Goal: Find specific fact: Find specific fact

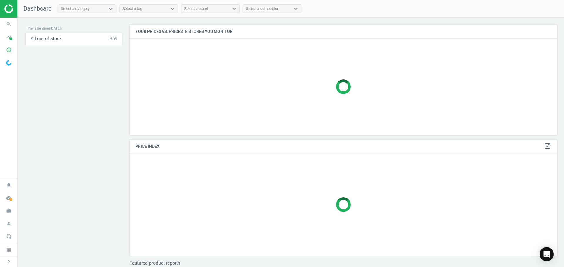
scroll to position [149, 432]
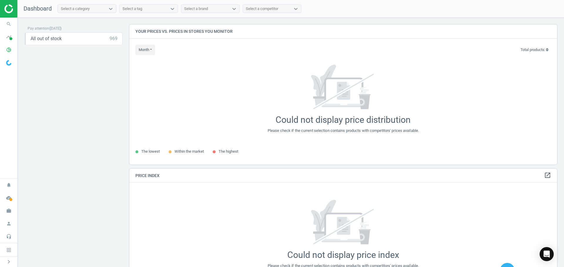
click at [11, 209] on icon "work" at bounding box center [8, 210] width 11 height 11
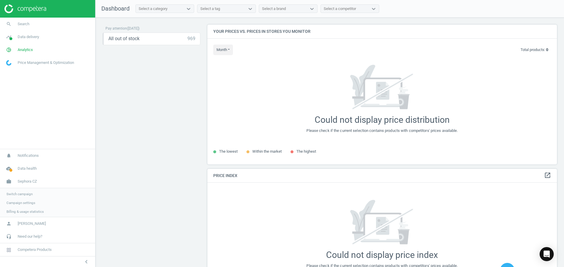
scroll to position [149, 354]
click at [21, 181] on span "Sephora CZ" at bounding box center [27, 180] width 19 height 5
click at [24, 211] on span "Sephora CZ" at bounding box center [27, 210] width 19 height 5
click at [27, 194] on span "Switch campaign" at bounding box center [19, 193] width 26 height 5
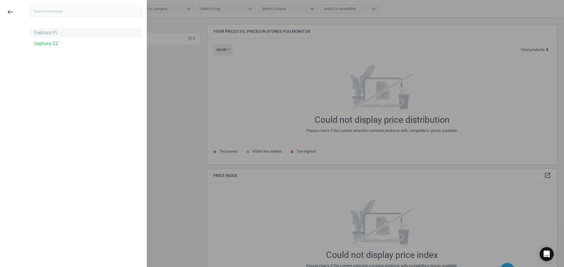
click at [51, 35] on div "Sephora PL" at bounding box center [46, 33] width 24 height 6
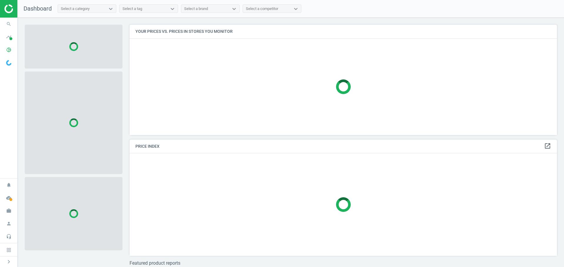
scroll to position [119, 432]
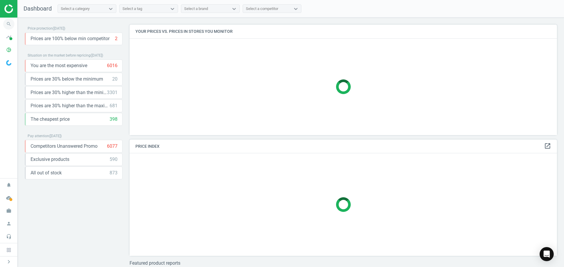
click at [9, 23] on icon "search" at bounding box center [8, 23] width 11 height 11
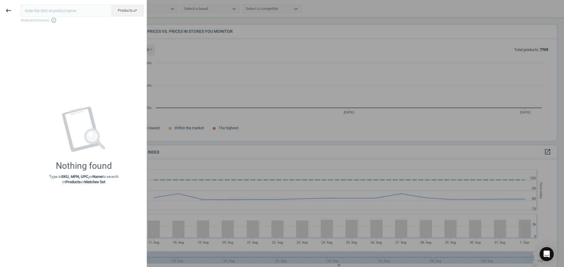
scroll to position [125, 432]
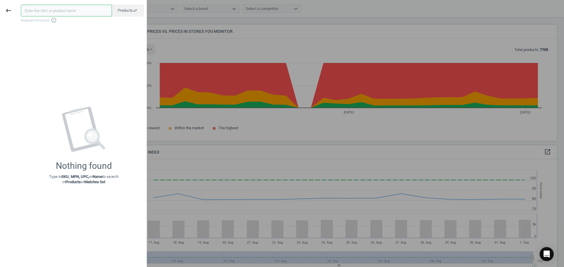
drag, startPoint x: 64, startPoint y: 10, endPoint x: 101, endPoint y: 23, distance: 39.0
click at [64, 10] on input "text" at bounding box center [66, 11] width 91 height 12
paste input "285900"
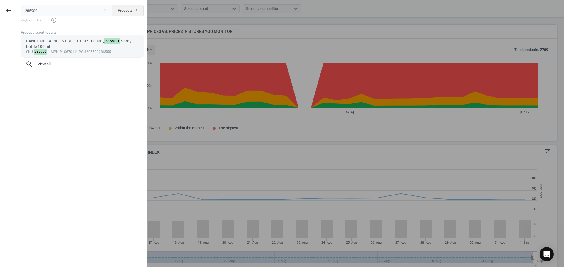
type input "285900"
click at [69, 40] on div "LANCOME LA VIE EST BELLE EDP 100 ML_ 285900 -Spray bottle 100 ml" at bounding box center [82, 43] width 112 height 11
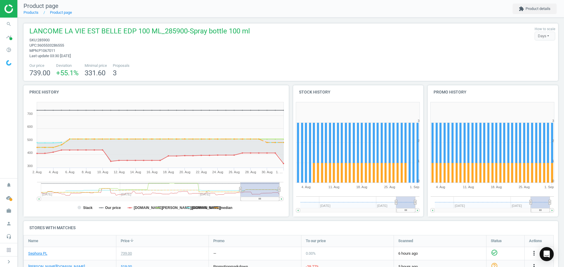
click at [160, 30] on span "LANCOME LA VIE EST BELLE EDP 100 ML_285900-Spray bottle 100 ml" at bounding box center [139, 31] width 220 height 11
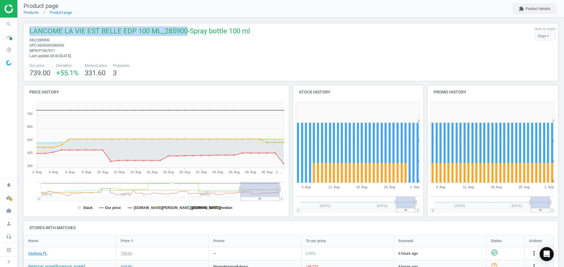
drag, startPoint x: 181, startPoint y: 31, endPoint x: 23, endPoint y: 31, distance: 157.6
click at [23, 31] on div "LANCOME LA VIE EST BELLE EDP 100 ML_285900-Spray bottle 100 ml sku : 285900 upc…" at bounding box center [290, 52] width 534 height 58
copy span "LANCOME LA VIE EST BELLE EDP 100 ML_285900"
